Goal: Task Accomplishment & Management: Use online tool/utility

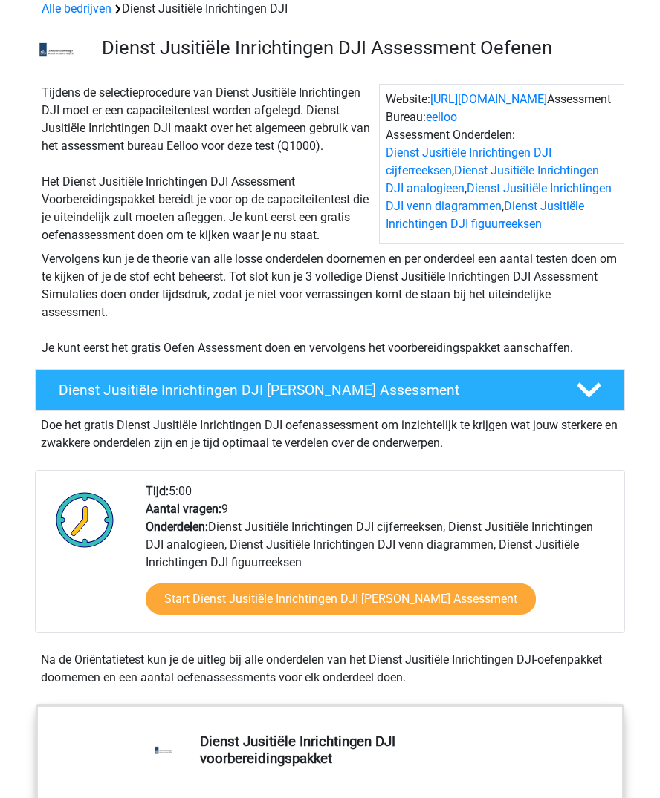
scroll to position [223, 0]
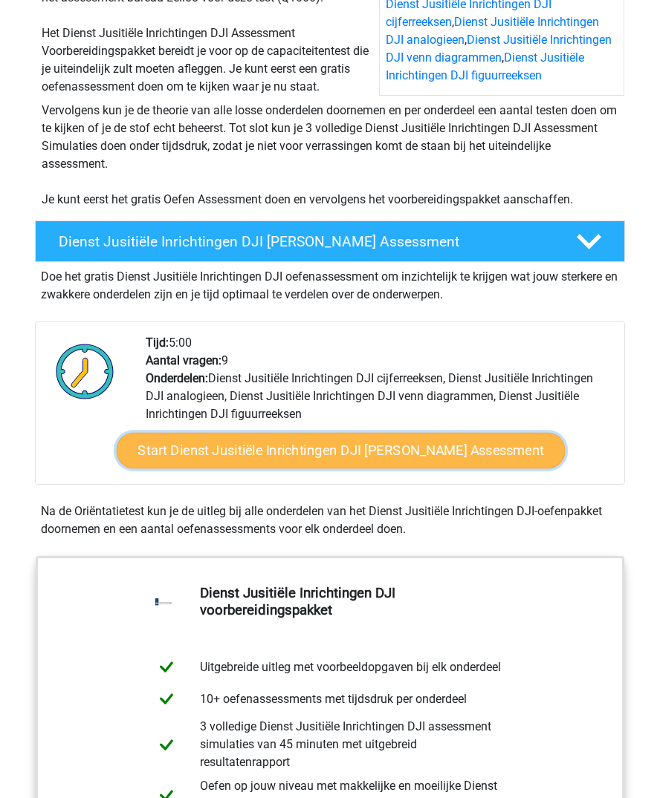
click at [355, 452] on link "Start Dienst Jusitiële Inrichtingen DJI [PERSON_NAME] Assessment" at bounding box center [340, 451] width 449 height 36
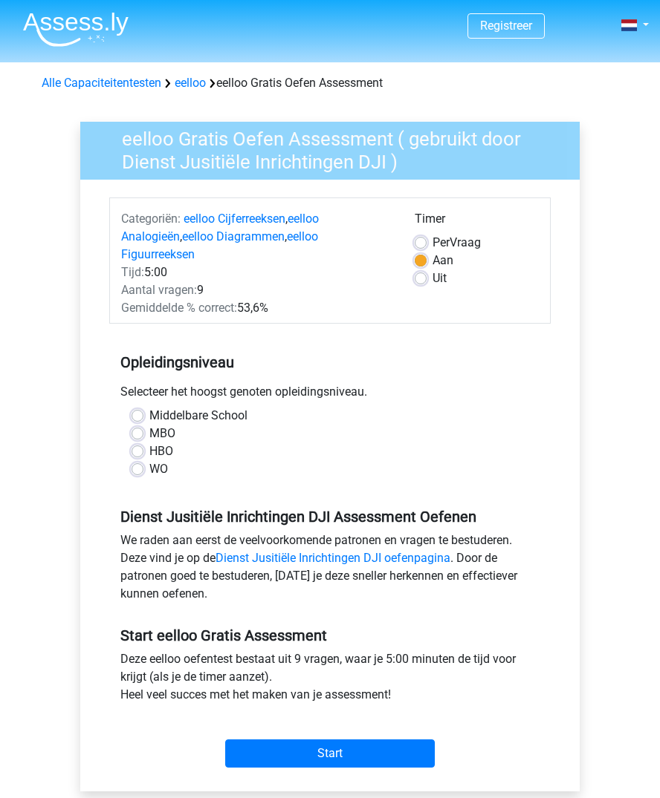
click at [149, 425] on label "MBO" at bounding box center [162, 434] width 26 height 18
click at [141, 425] on input "MBO" at bounding box center [137, 432] width 12 height 15
radio input "true"
drag, startPoint x: 273, startPoint y: 698, endPoint x: 291, endPoint y: 709, distance: 21.0
click at [278, 716] on div "Start" at bounding box center [329, 742] width 441 height 52
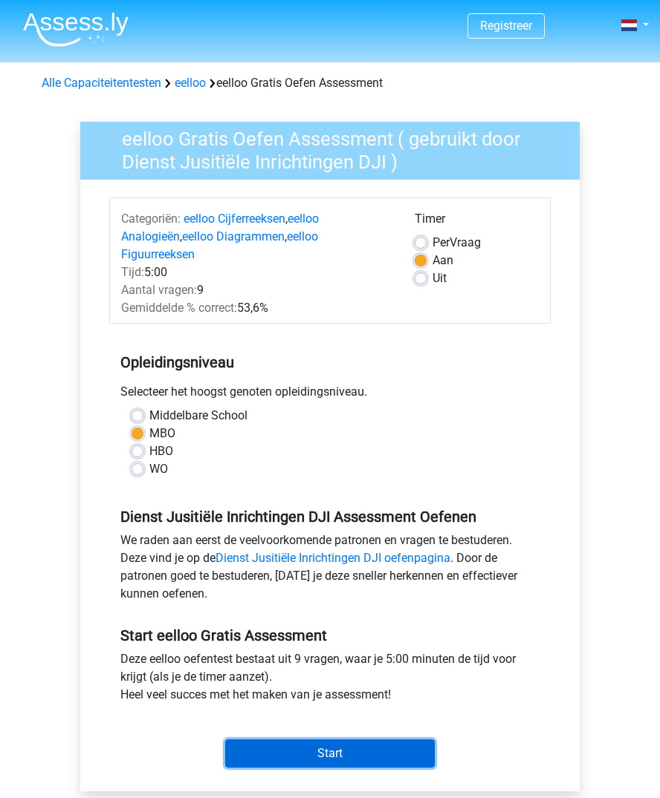
click at [300, 740] on input "Start" at bounding box center [329, 754] width 209 height 28
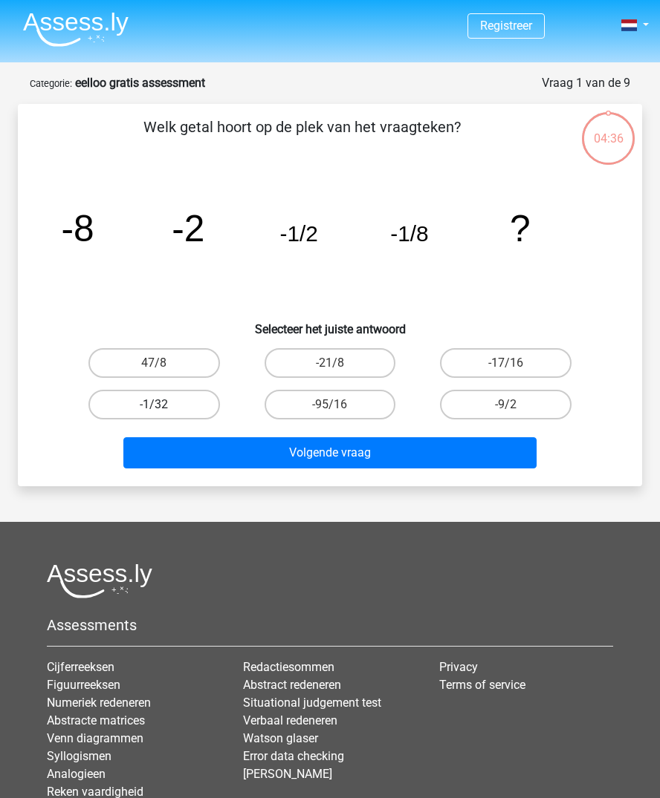
click at [177, 402] on label "-1/32" at bounding box center [153, 405] width 131 height 30
click at [163, 405] on input "-1/32" at bounding box center [159, 410] width 10 height 10
radio input "true"
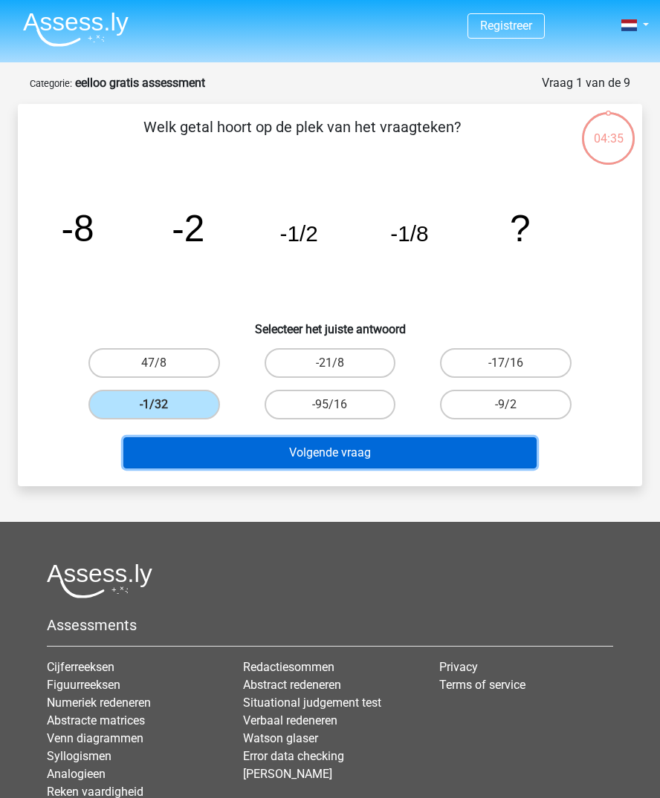
click at [434, 457] on button "Volgende vraag" at bounding box center [329, 452] width 412 height 31
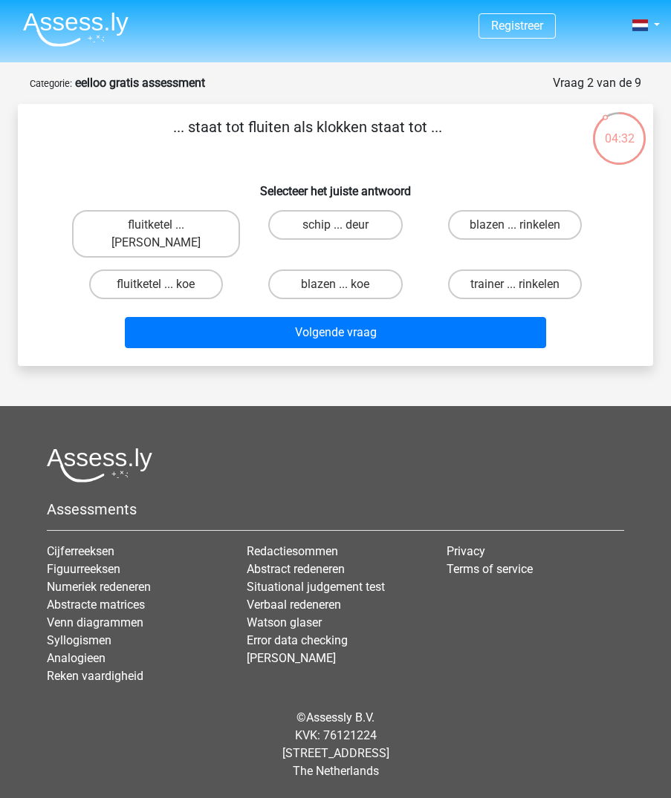
click at [192, 264] on div "fluitketel ... koe" at bounding box center [156, 285] width 180 height 42
click at [193, 233] on label "fluitketel ... luiden" at bounding box center [156, 234] width 168 height 48
click at [166, 233] on input "fluitketel ... luiden" at bounding box center [161, 230] width 10 height 10
radio input "true"
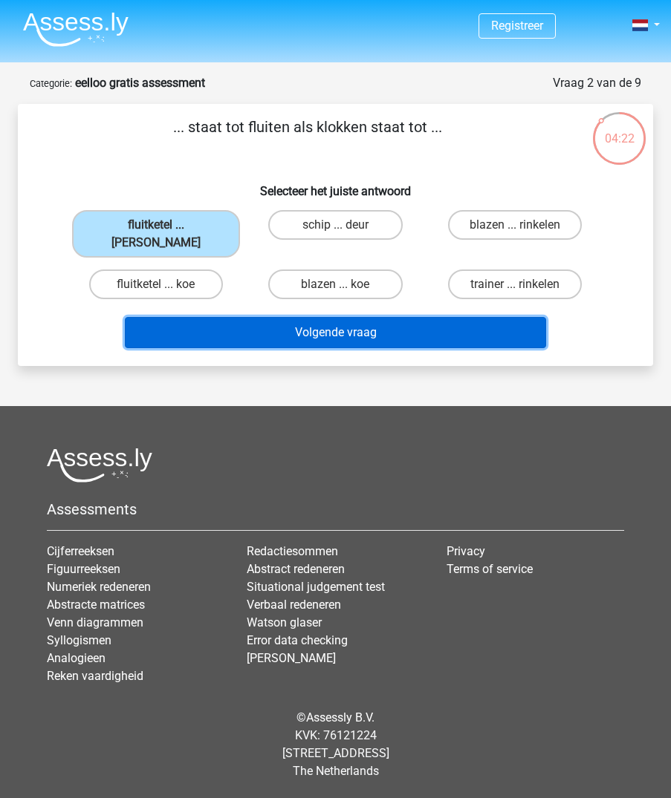
click at [342, 317] on button "Volgende vraag" at bounding box center [335, 332] width 421 height 31
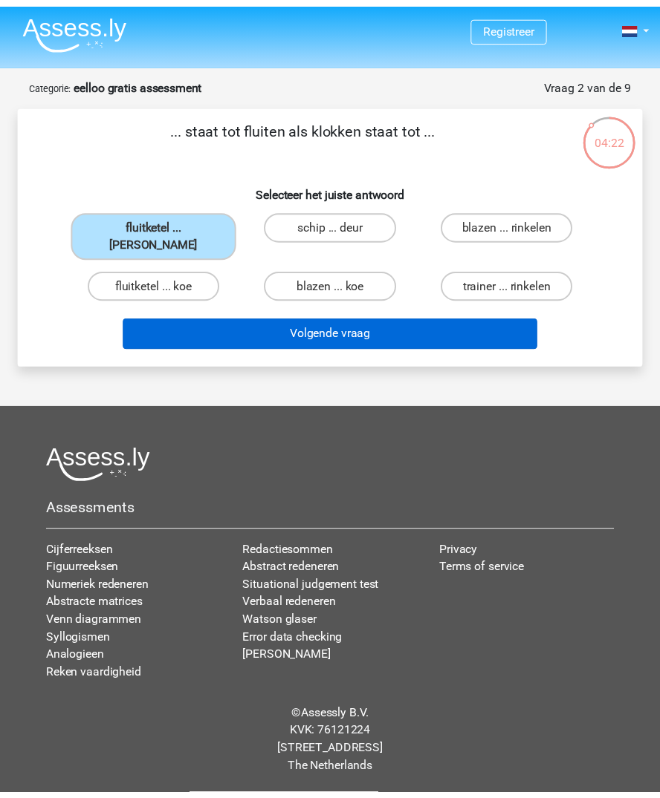
scroll to position [74, 0]
